Goal: Task Accomplishment & Management: Use online tool/utility

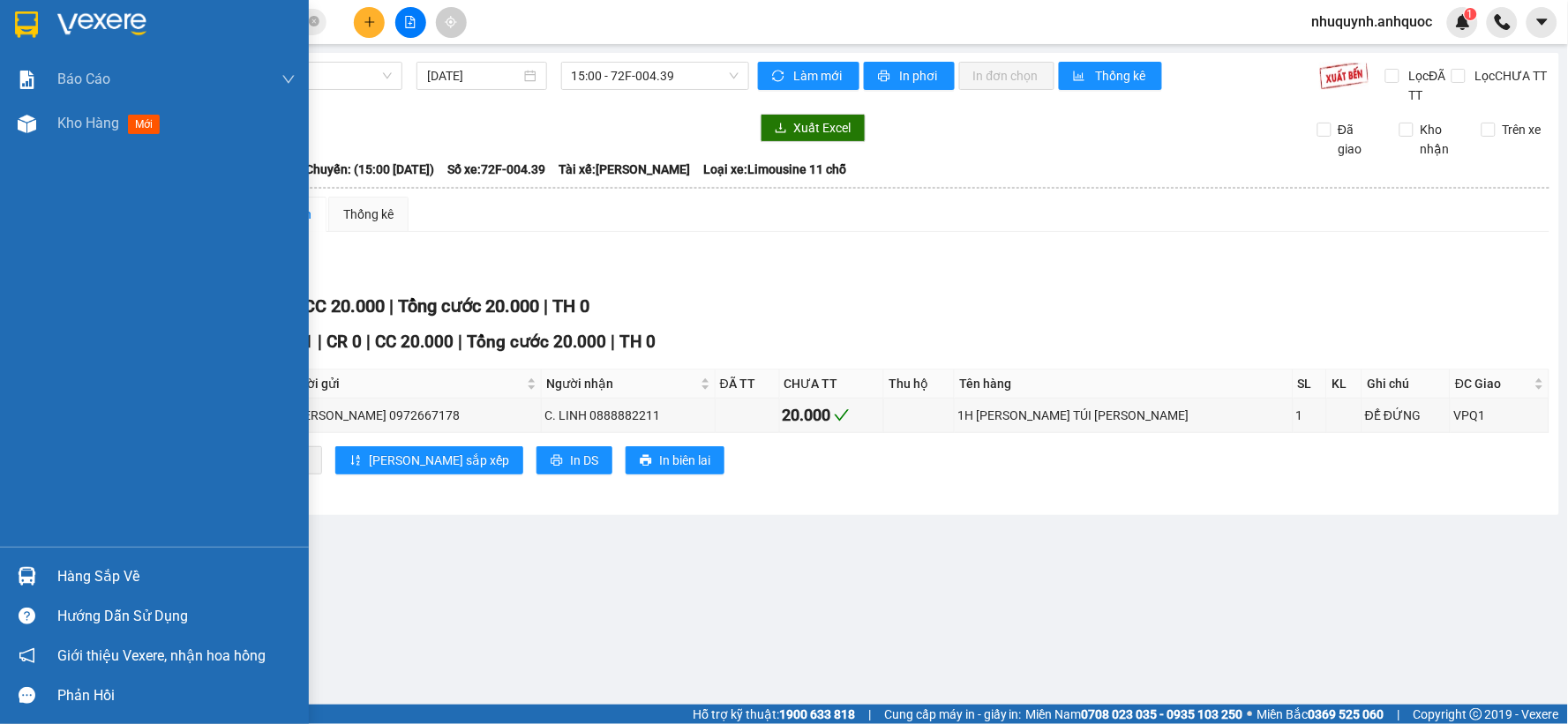
click at [118, 32] on img at bounding box center [102, 24] width 89 height 26
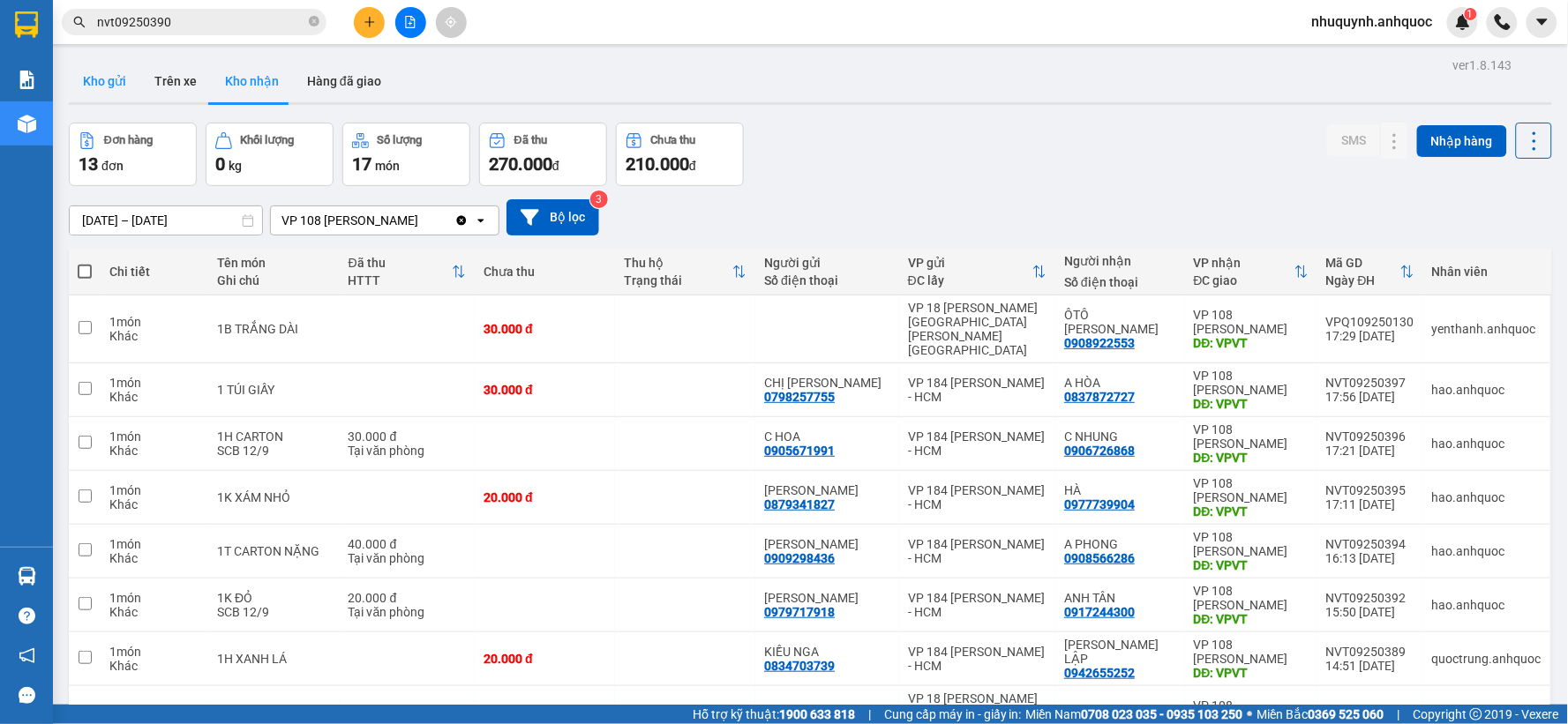
click at [102, 80] on button "Kho gửi" at bounding box center [105, 81] width 72 height 43
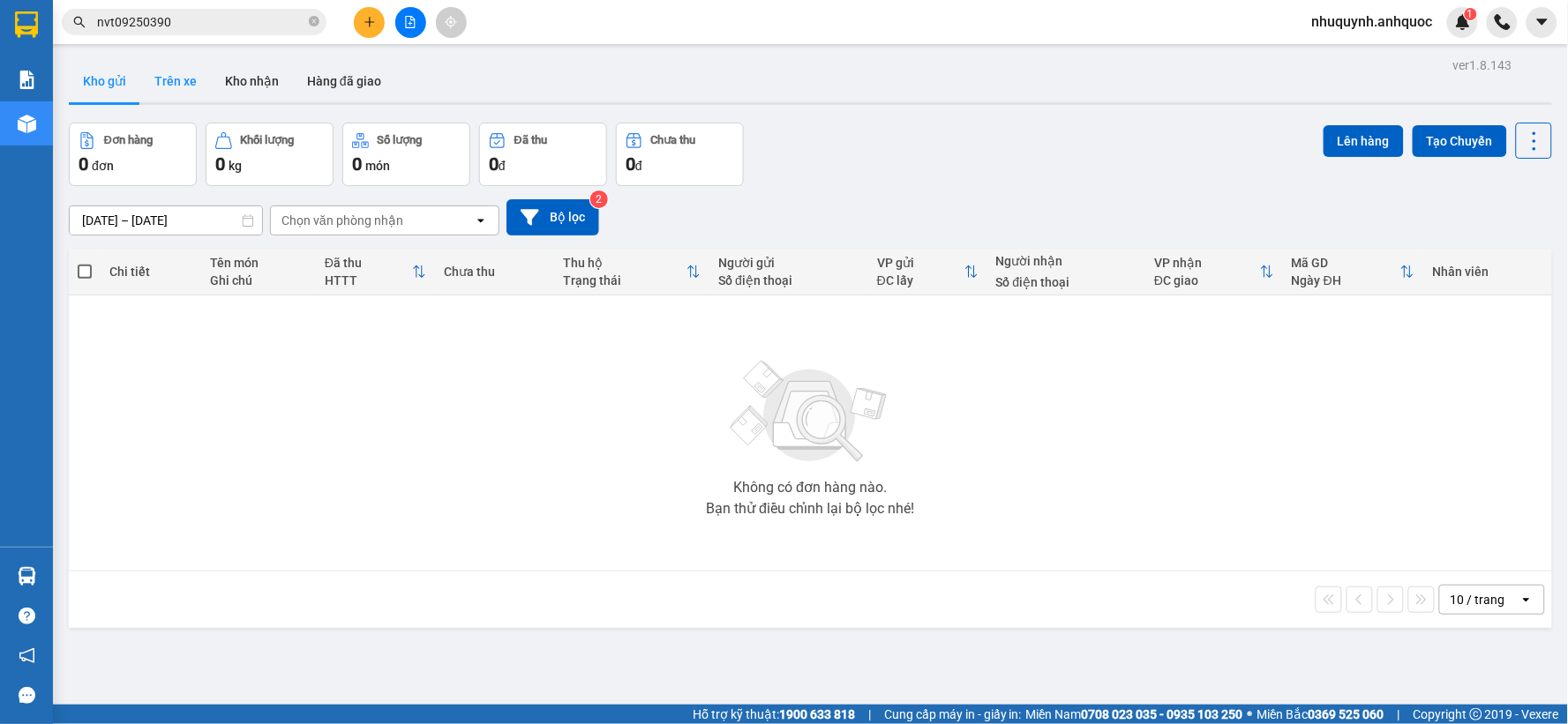
click at [170, 72] on button "Trên xe" at bounding box center [176, 81] width 71 height 43
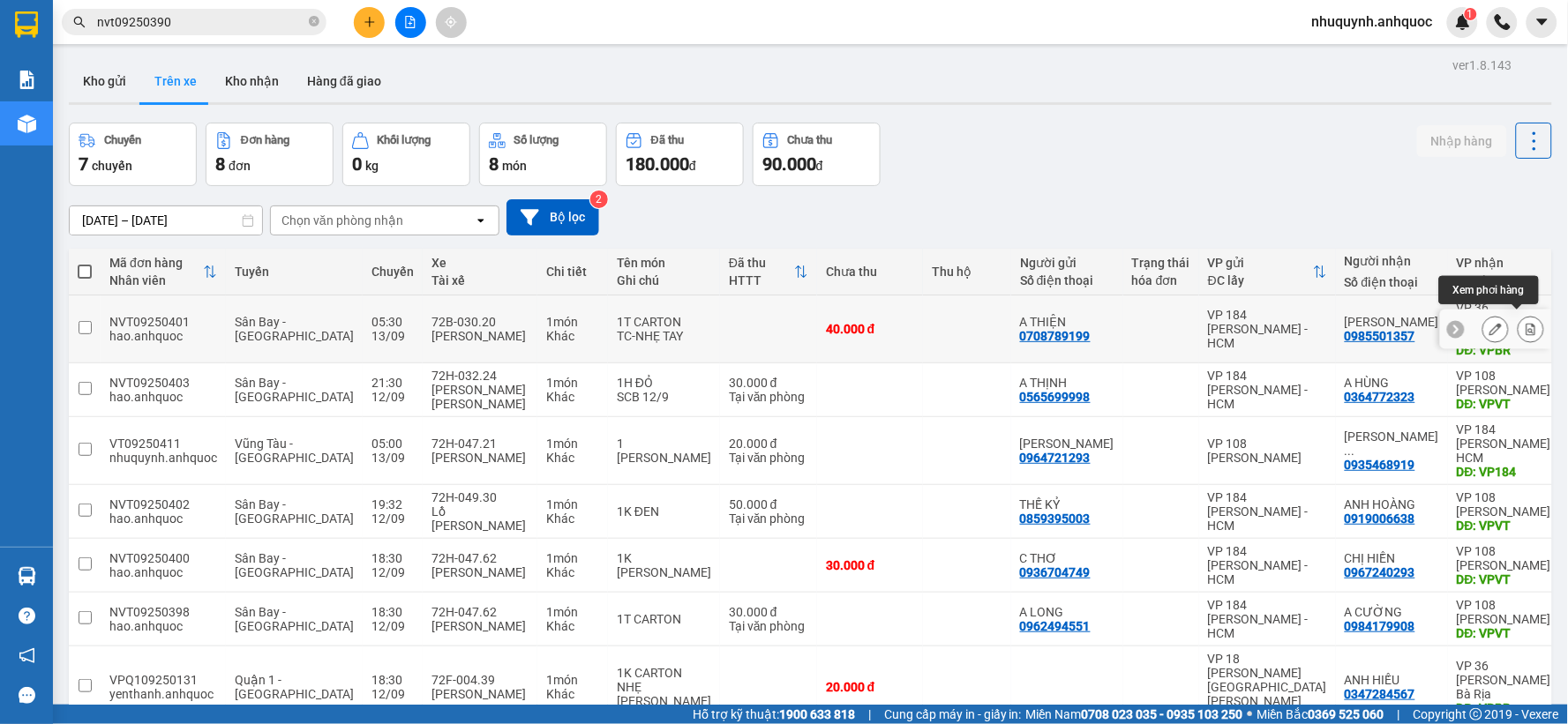
click at [1524, 323] on icon at bounding box center [1530, 329] width 13 height 13
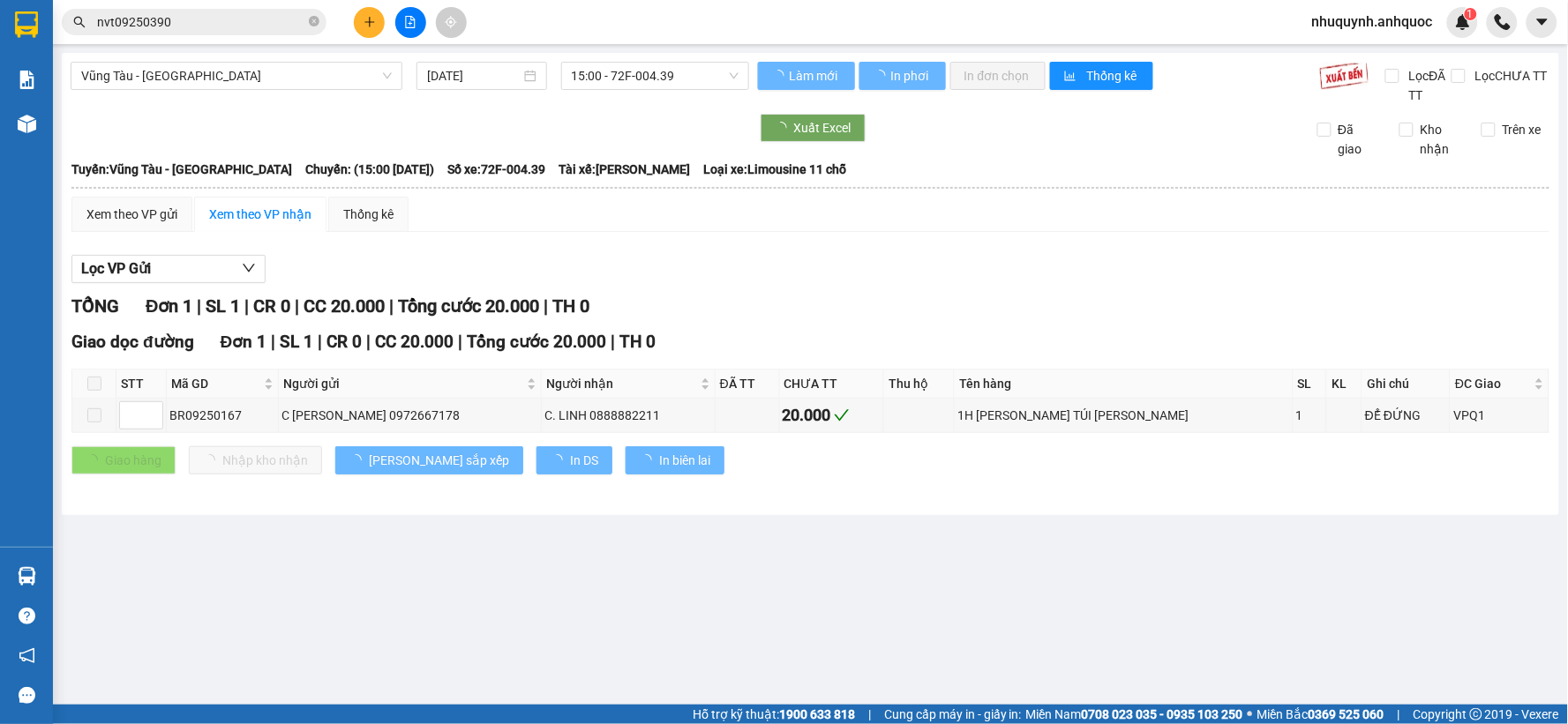
type input "[DATE]"
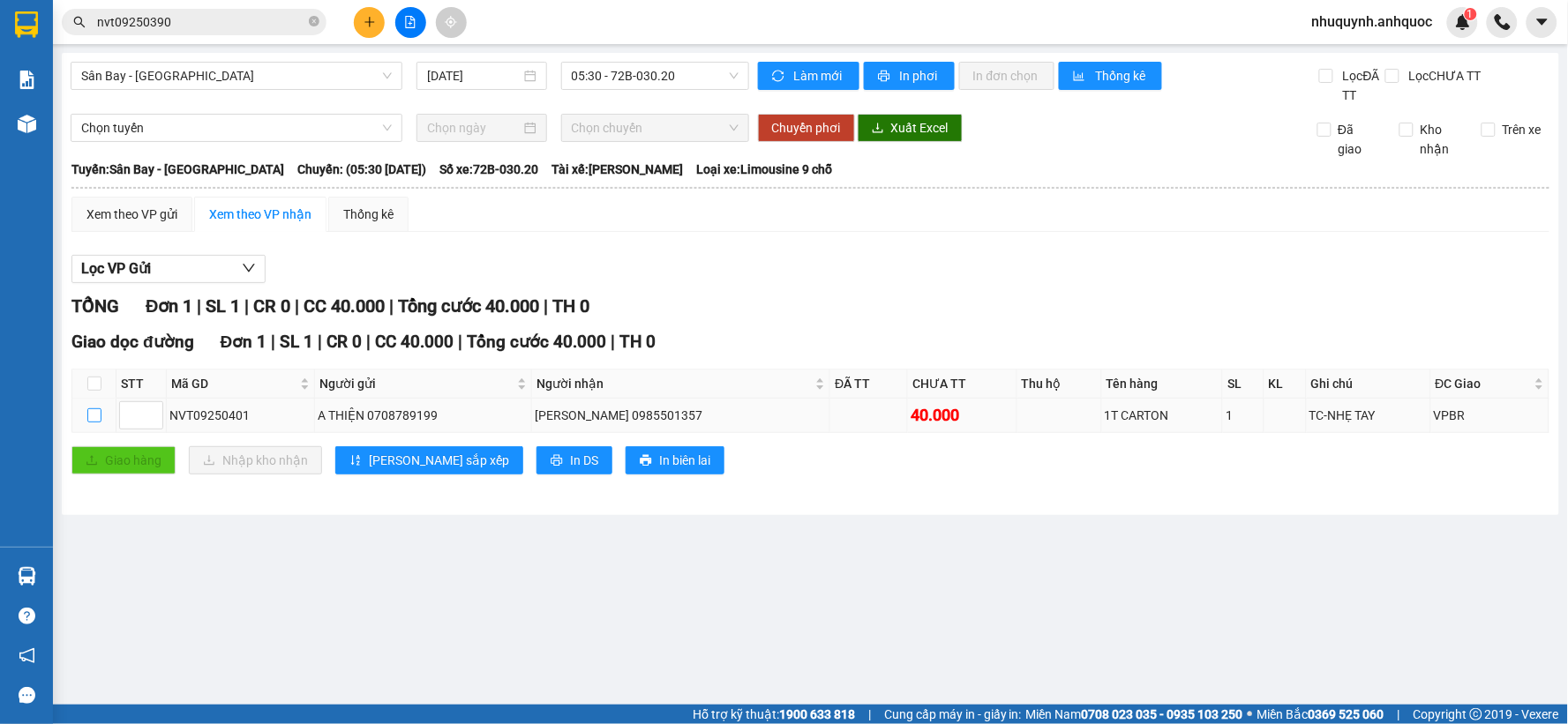
click at [91, 416] on input "checkbox" at bounding box center [94, 415] width 15 height 15
checkbox input "true"
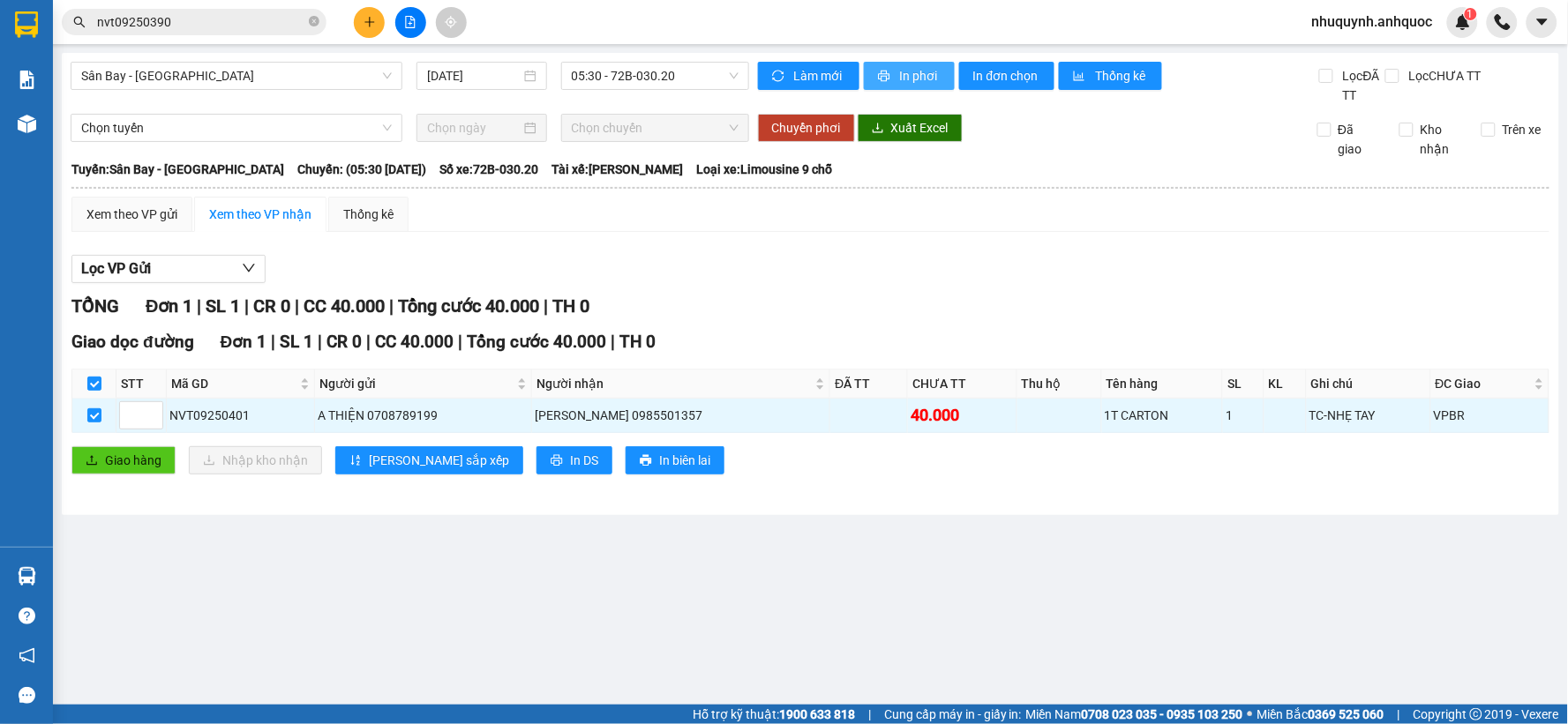
click at [921, 78] on span "In phơi" at bounding box center [920, 76] width 41 height 19
click at [358, 77] on span "Sân Bay - [GEOGRAPHIC_DATA]" at bounding box center [237, 76] width 310 height 26
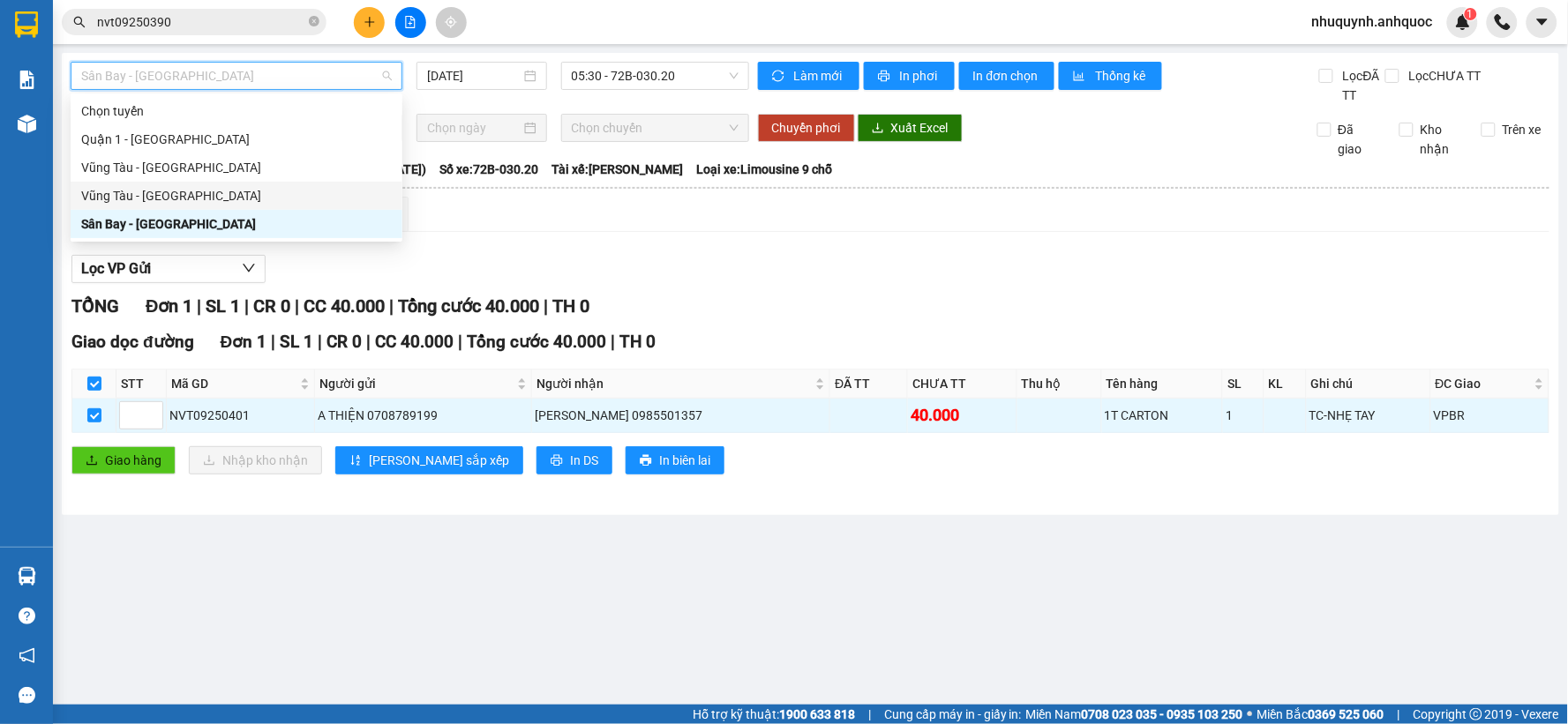
click at [204, 198] on div "Vũng Tàu - [GEOGRAPHIC_DATA]" at bounding box center [237, 196] width 310 height 19
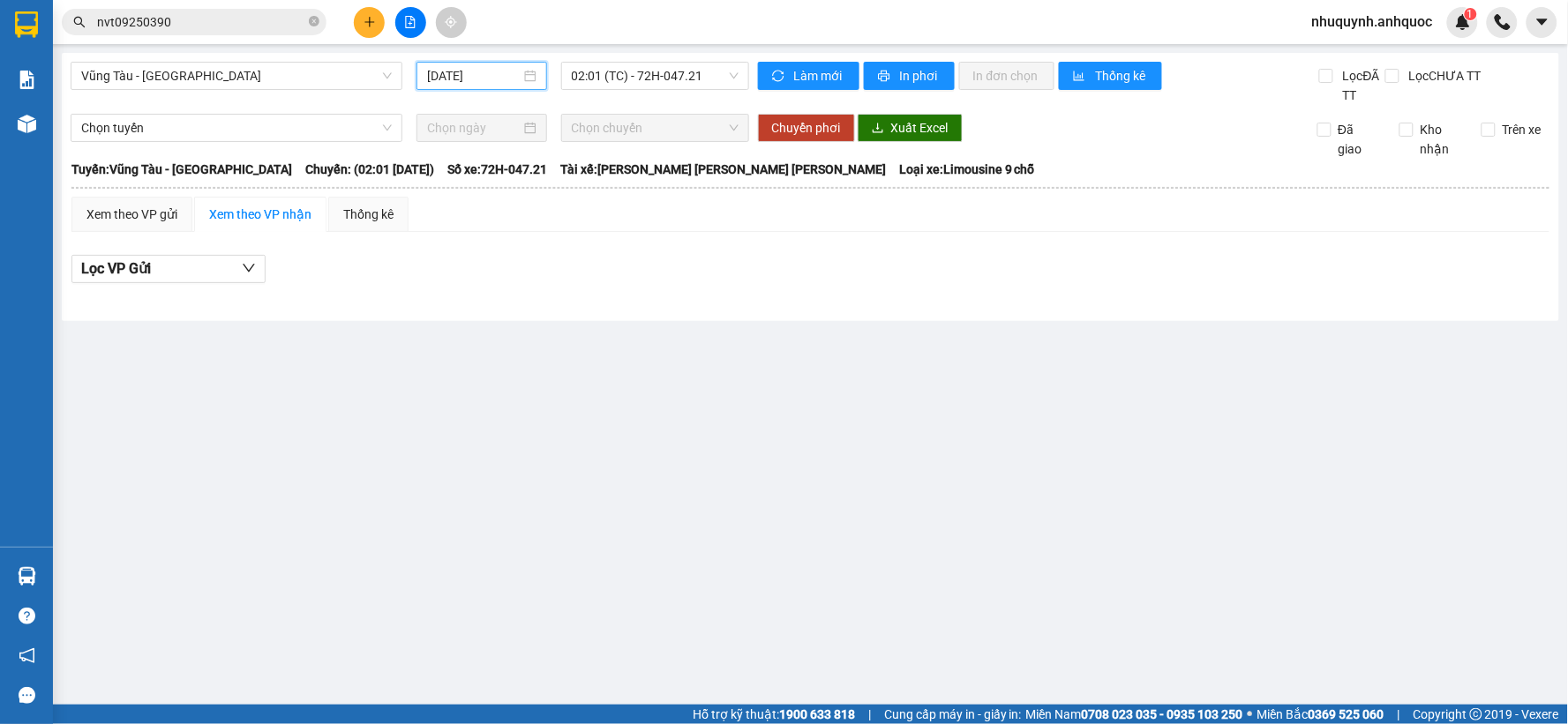
click at [484, 74] on input "[DATE]" at bounding box center [473, 76] width 93 height 19
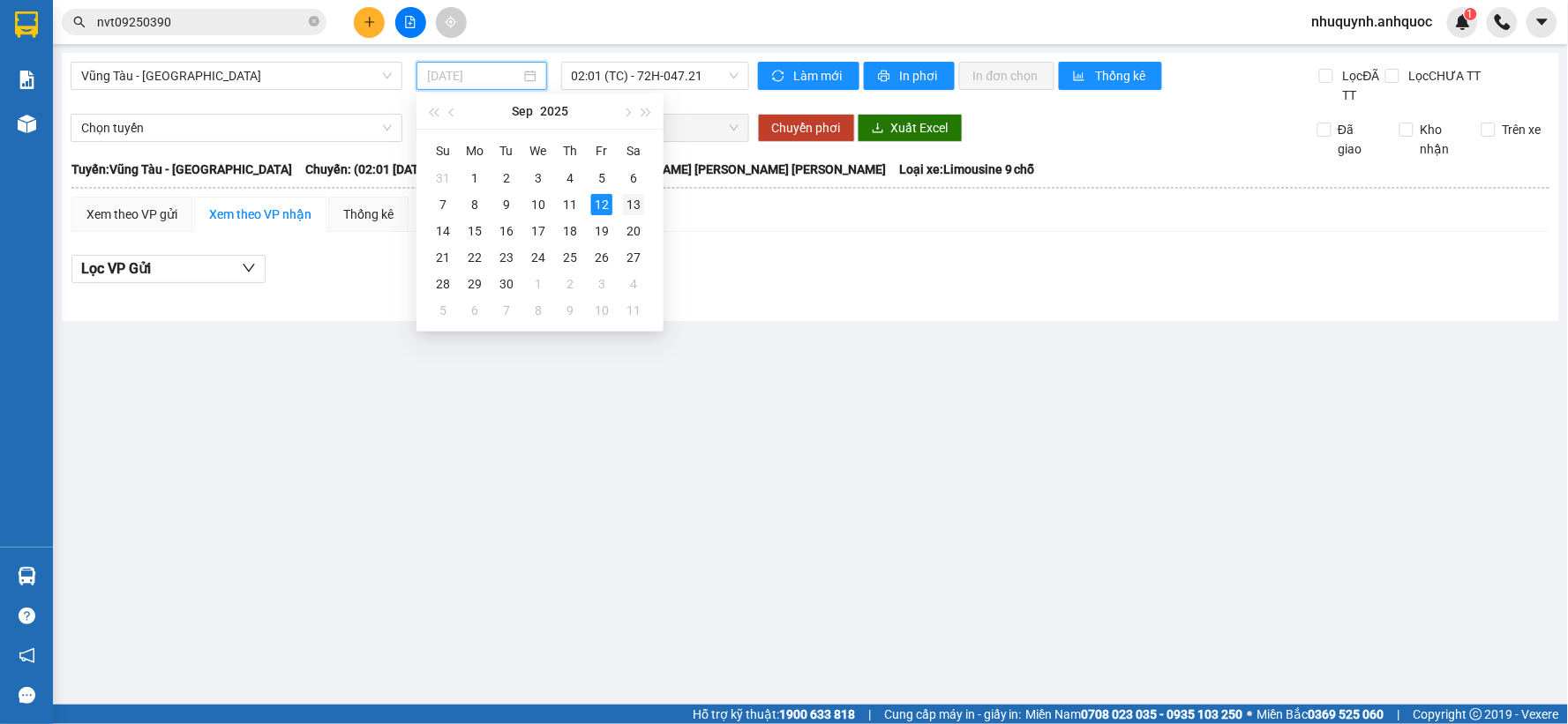
click at [631, 201] on div "13" at bounding box center [633, 205] width 21 height 21
type input "[DATE]"
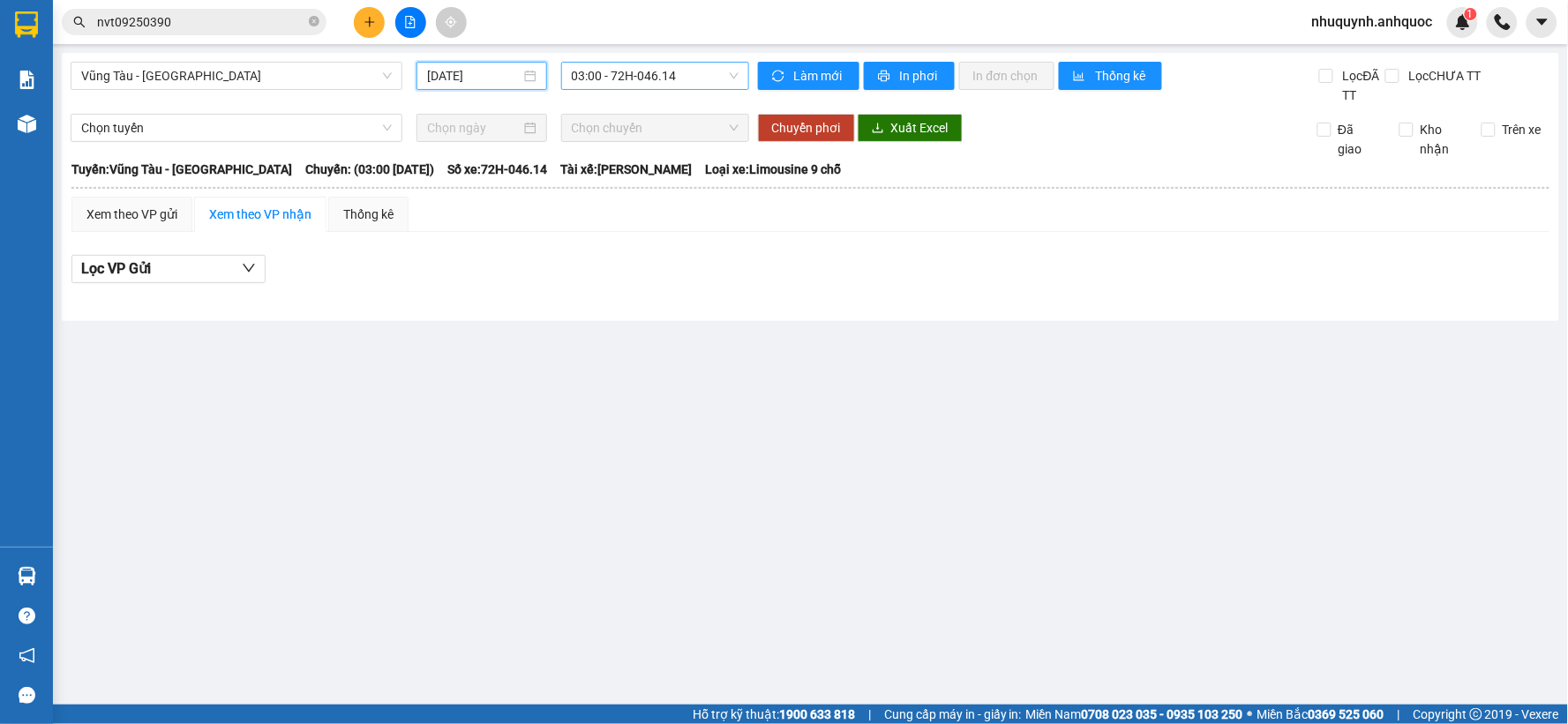
click at [697, 78] on span "03:00 - 72H-046.14" at bounding box center [656, 76] width 167 height 26
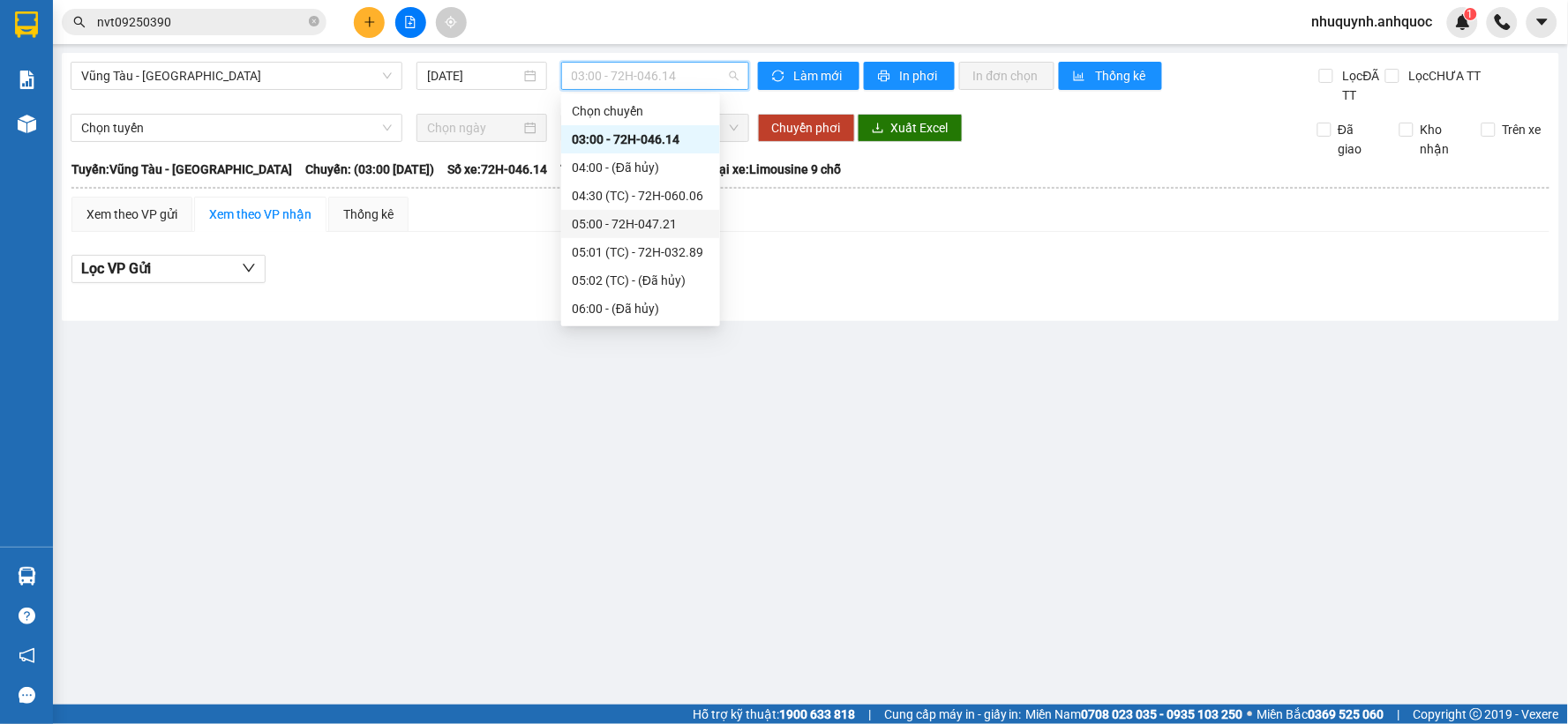
click at [623, 225] on div "05:00 - 72H-047.21" at bounding box center [641, 224] width 138 height 19
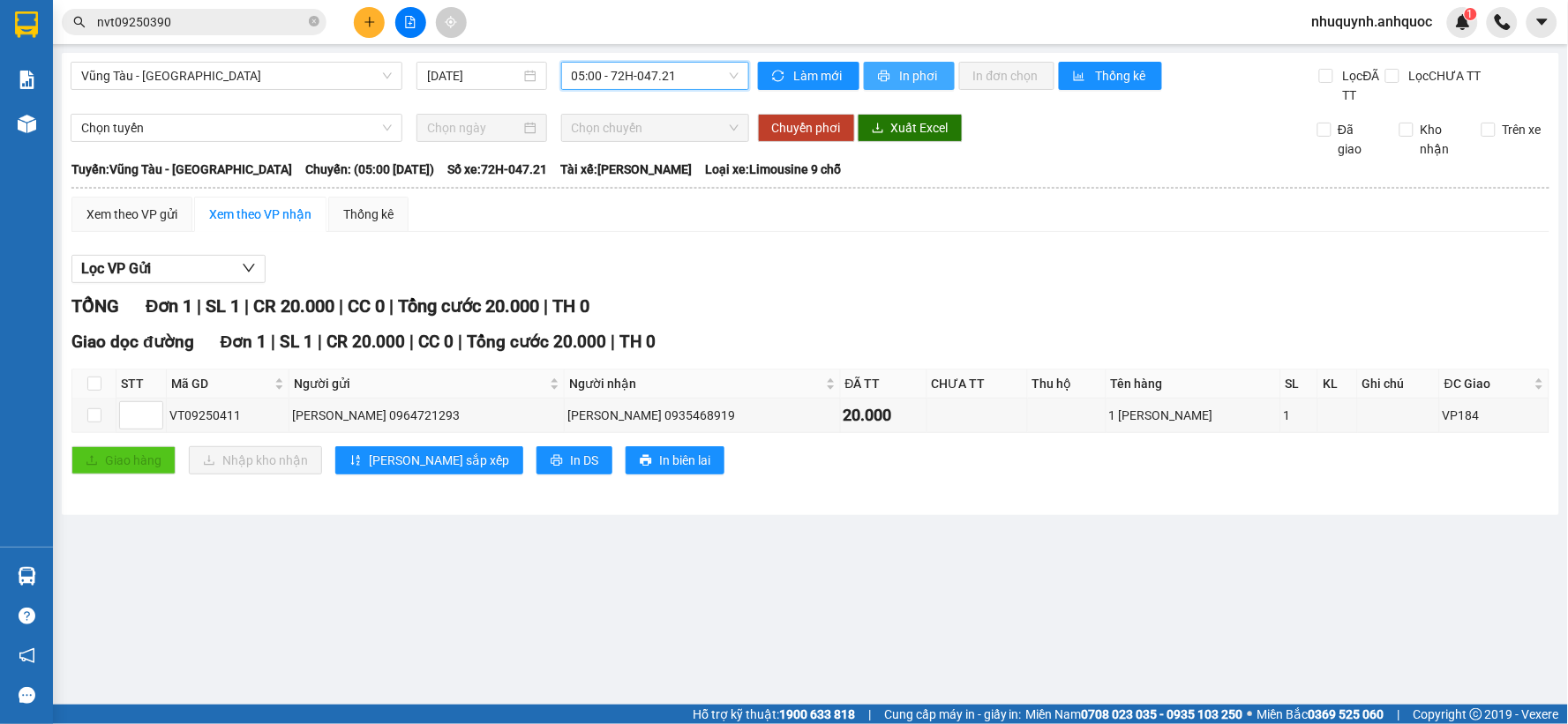
click at [895, 68] on button "In phơi" at bounding box center [910, 76] width 91 height 28
